Goal: Task Accomplishment & Management: Use online tool/utility

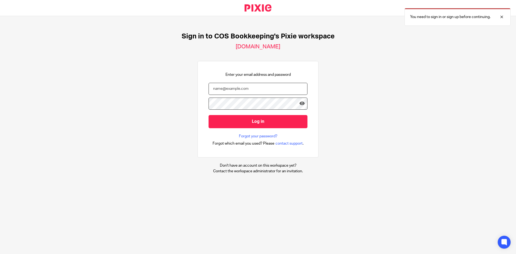
click at [235, 85] on input "email" at bounding box center [257, 89] width 99 height 12
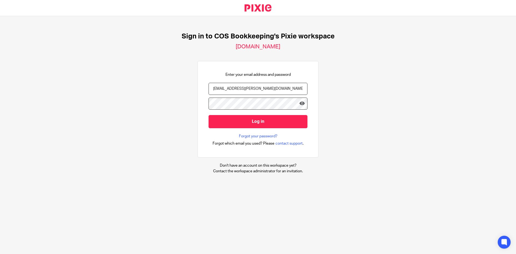
type input "[EMAIL_ADDRESS][PERSON_NAME][DOMAIN_NAME]"
click at [208, 115] on input "Log in" at bounding box center [257, 121] width 99 height 13
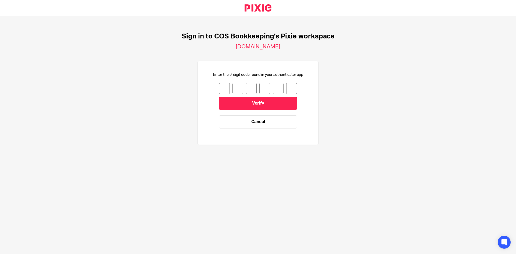
click at [222, 88] on input "number" at bounding box center [224, 88] width 11 height 11
type input "5"
type input "3"
type input "8"
type input "5"
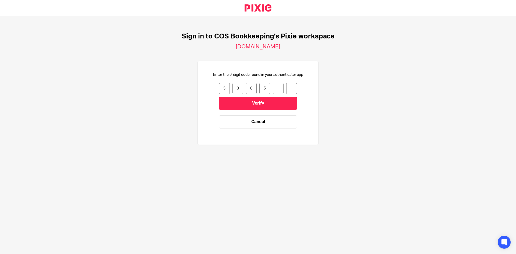
type input "8"
type input "9"
click at [256, 99] on input "Verify" at bounding box center [258, 103] width 78 height 13
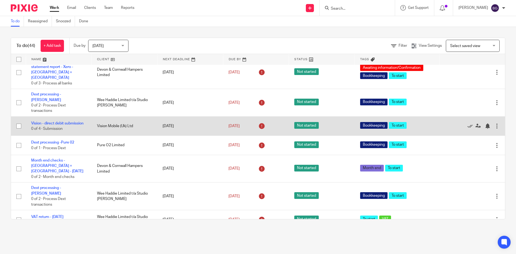
scroll to position [876, 0]
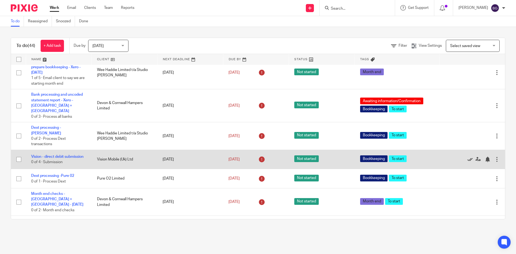
click at [467, 157] on icon at bounding box center [469, 159] width 5 height 5
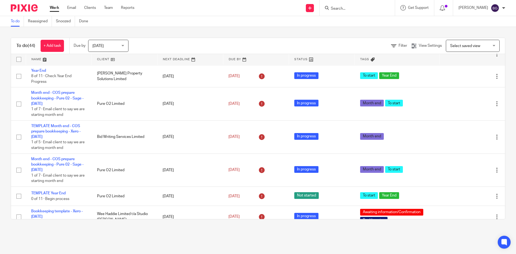
scroll to position [0, 0]
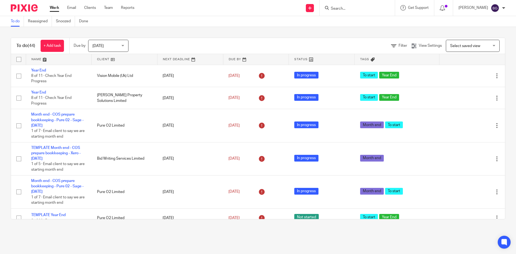
click at [222, 21] on div "To do Reassigned Snoozed Done" at bounding box center [258, 21] width 516 height 11
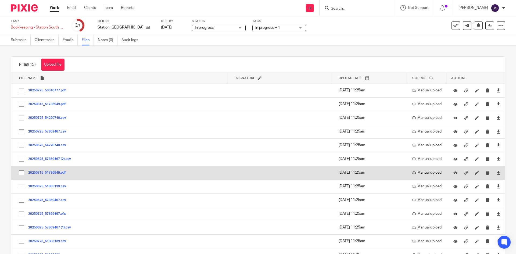
click at [53, 171] on button "20250715_51736949.pdf" at bounding box center [49, 173] width 42 height 4
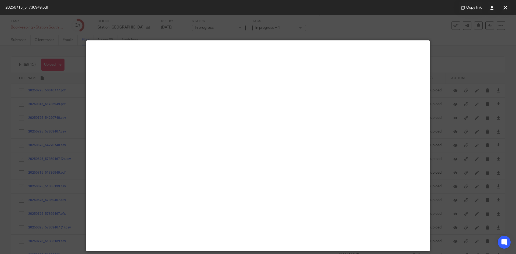
click at [468, 114] on div at bounding box center [258, 127] width 516 height 254
click at [432, 42] on div at bounding box center [258, 127] width 516 height 254
click at [506, 10] on button at bounding box center [505, 7] width 11 height 11
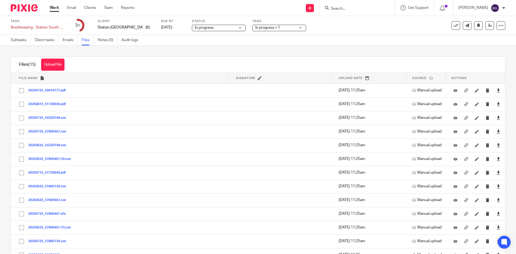
click at [362, 39] on div "Subtasks Client tasks Emails Files Notes (0) Audit logs" at bounding box center [258, 40] width 516 height 11
